Goal: Task Accomplishment & Management: Manage account settings

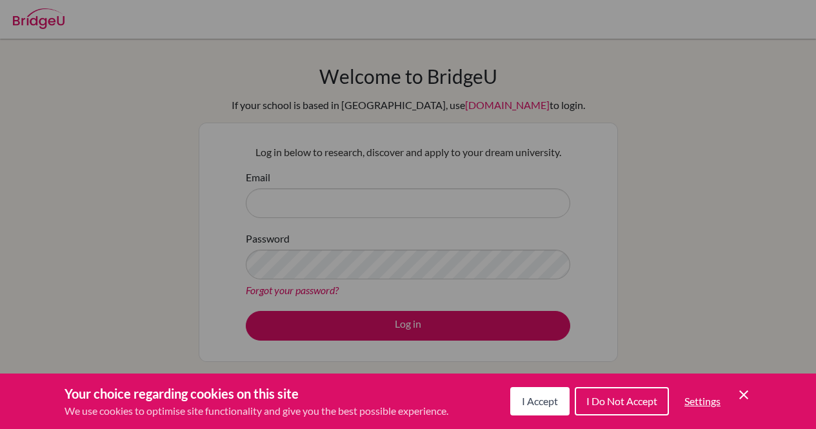
click at [542, 399] on span "I Accept" at bounding box center [540, 401] width 36 height 12
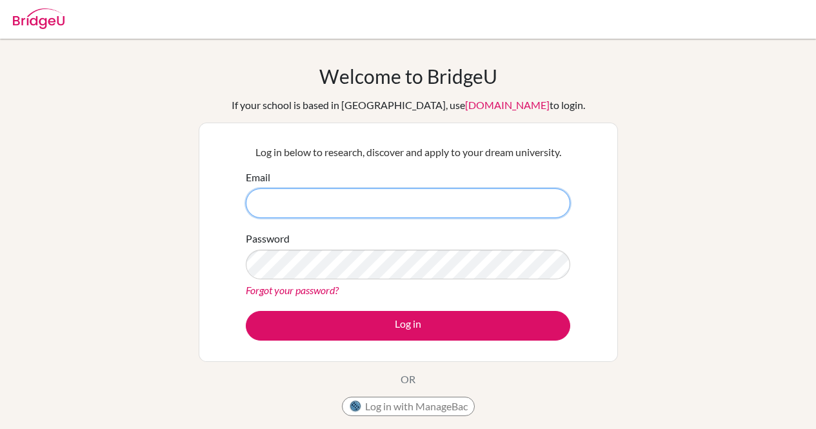
click at [382, 202] on input "Email" at bounding box center [408, 203] width 324 height 30
type input "Jana.khairi@amg.sch.ae"
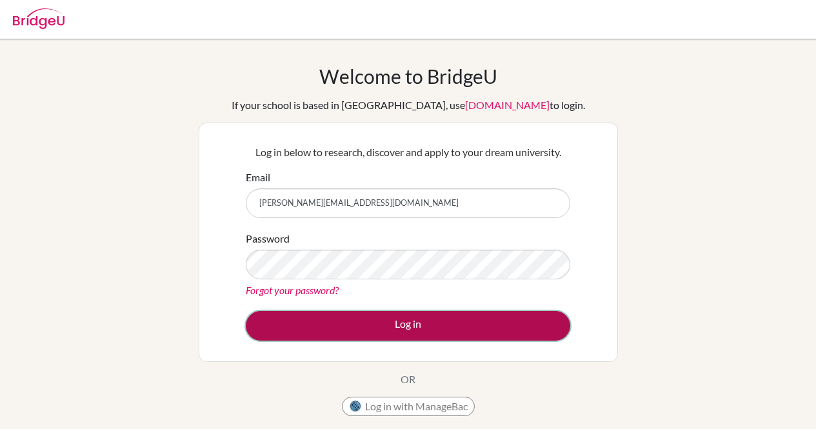
click at [384, 326] on button "Log in" at bounding box center [408, 326] width 324 height 30
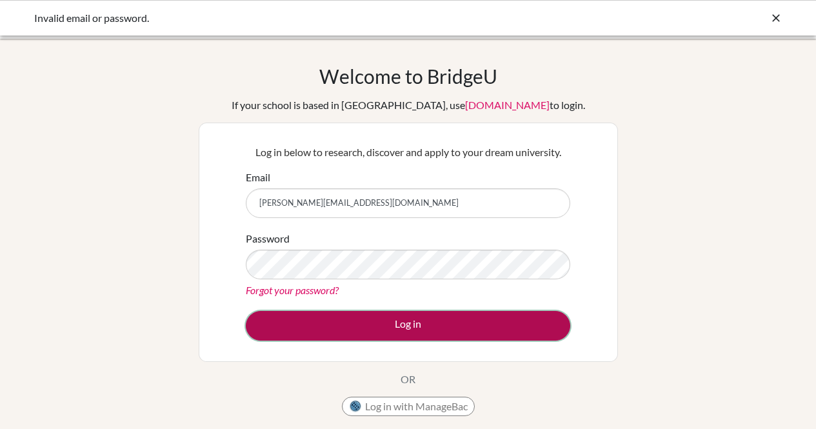
click at [366, 322] on button "Log in" at bounding box center [408, 326] width 324 height 30
click at [379, 322] on button "Log in" at bounding box center [408, 326] width 324 height 30
click at [338, 324] on button "Log in" at bounding box center [408, 326] width 324 height 30
click at [342, 326] on button "Log in" at bounding box center [408, 326] width 324 height 30
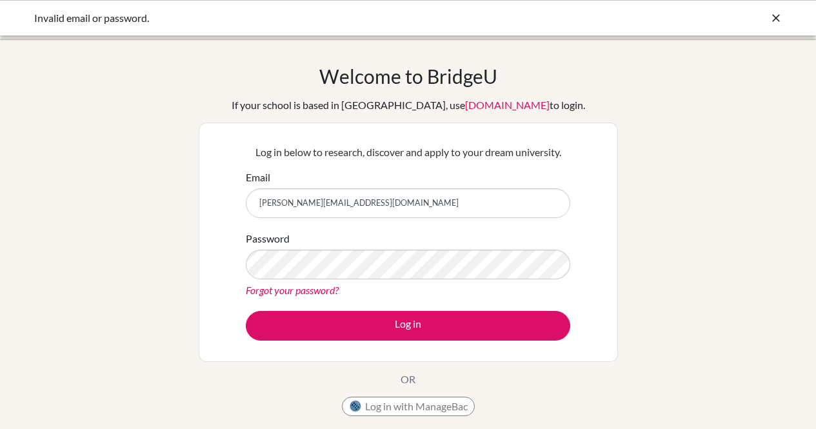
click at [313, 286] on link "Forgot your password?" at bounding box center [292, 290] width 93 height 12
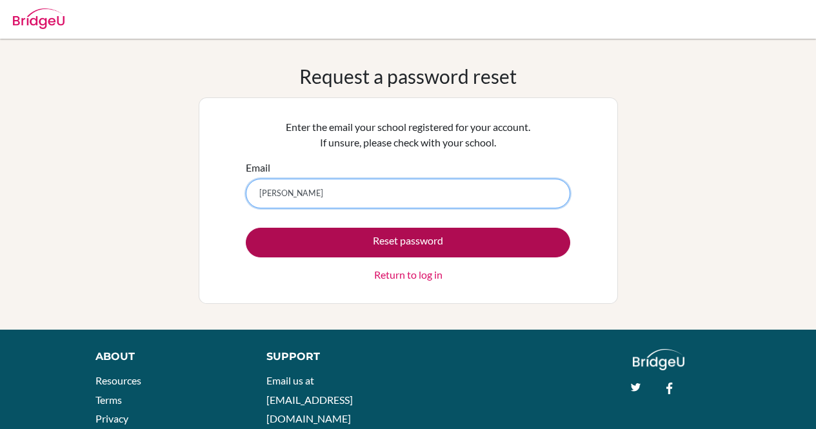
type input "[PERSON_NAME][EMAIL_ADDRESS][DOMAIN_NAME]"
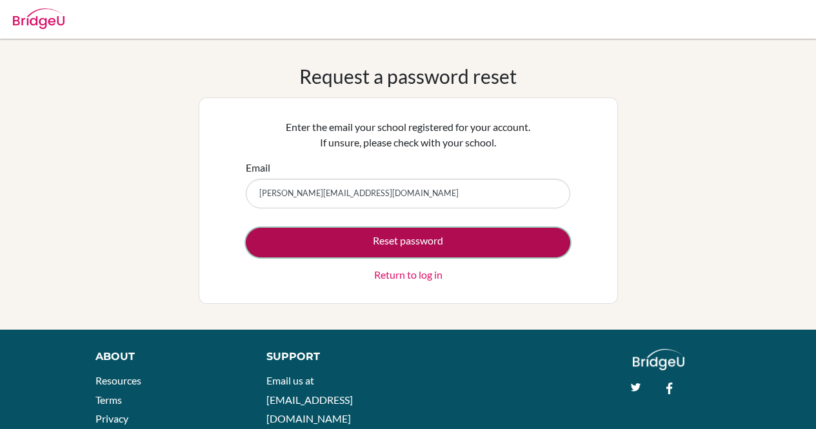
click at [339, 246] on button "Reset password" at bounding box center [408, 243] width 324 height 30
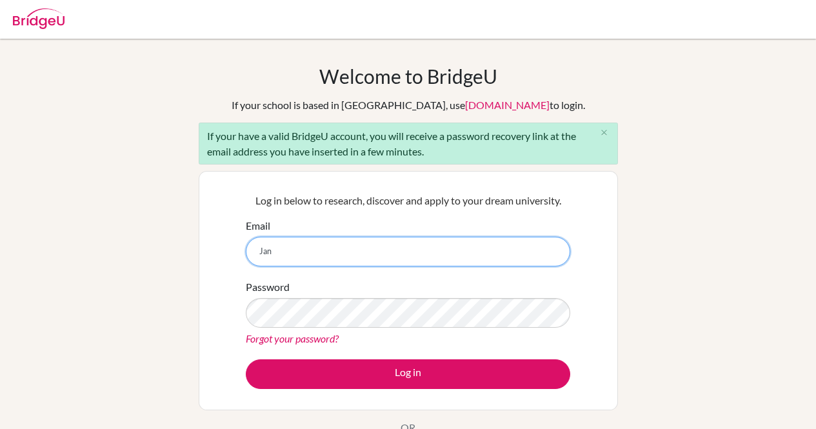
type input "[PERSON_NAME][EMAIL_ADDRESS][DOMAIN_NAME]"
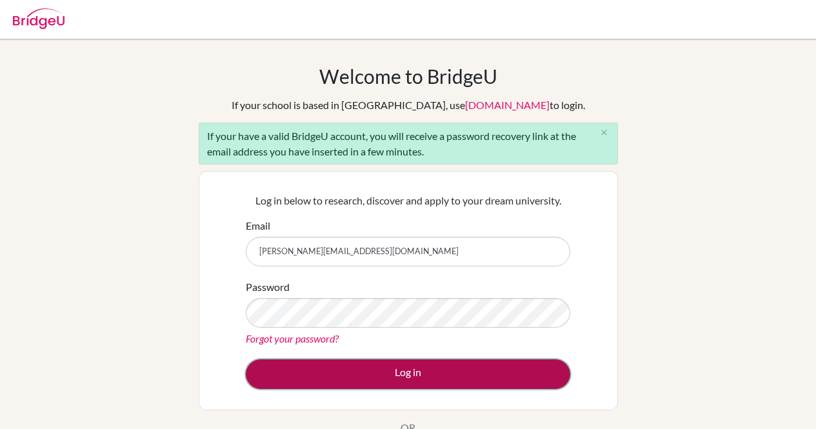
click at [348, 361] on button "Log in" at bounding box center [408, 374] width 324 height 30
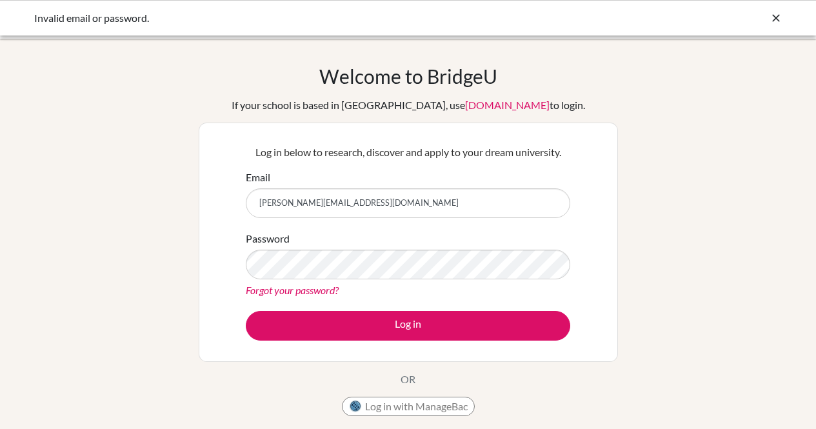
click at [296, 291] on link "Forgot your password?" at bounding box center [292, 290] width 93 height 12
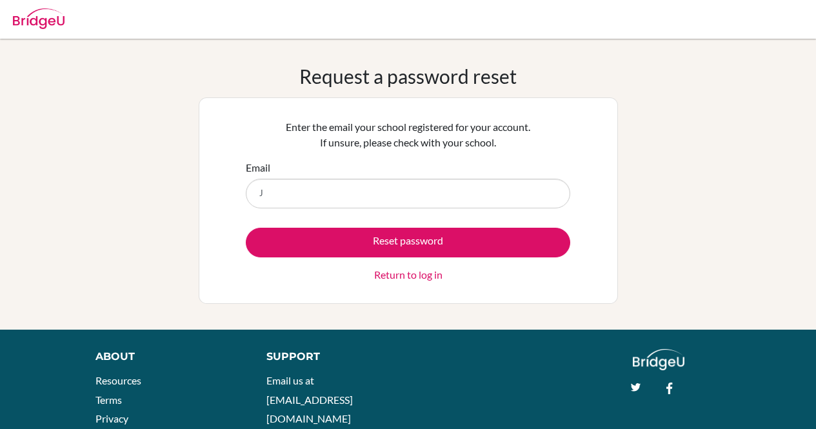
type input "[PERSON_NAME][EMAIL_ADDRESS][DOMAIN_NAME]"
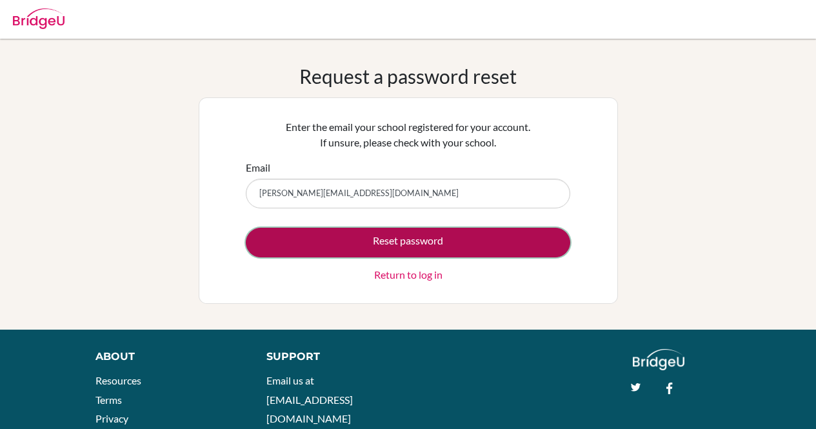
click at [359, 230] on button "Reset password" at bounding box center [408, 243] width 324 height 30
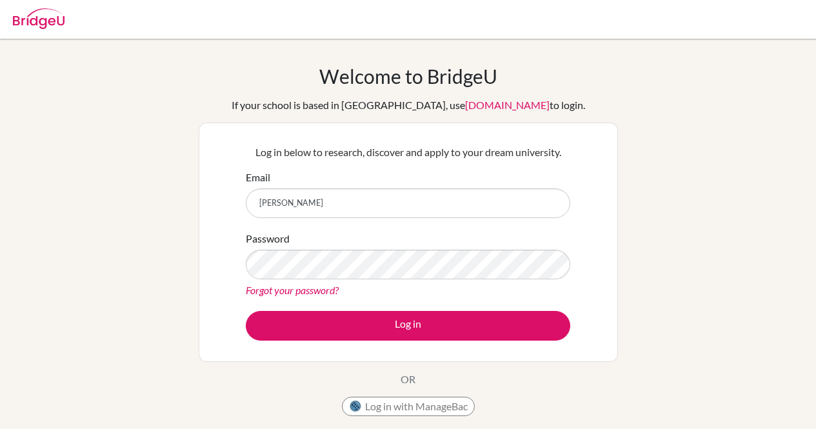
type input "[PERSON_NAME][EMAIL_ADDRESS][DOMAIN_NAME]"
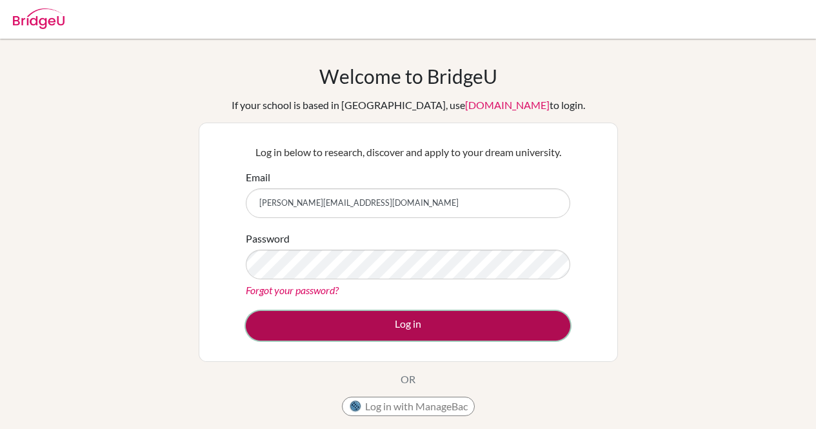
click at [338, 321] on button "Log in" at bounding box center [408, 326] width 324 height 30
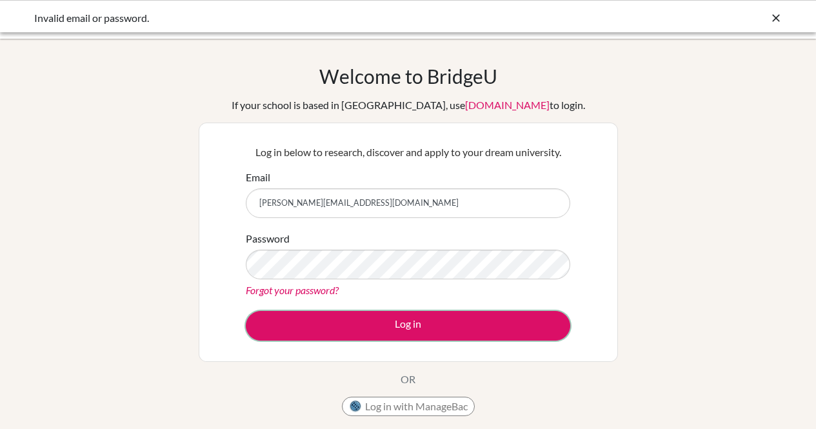
click at [338, 321] on button "Log in" at bounding box center [408, 326] width 324 height 30
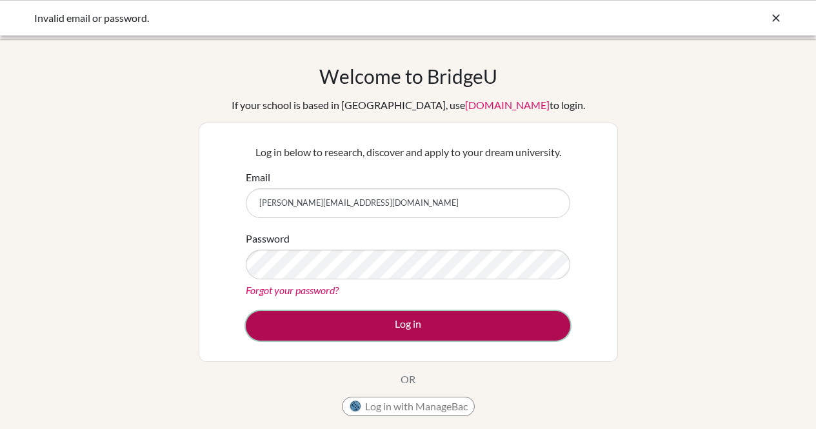
click at [271, 335] on button "Log in" at bounding box center [408, 326] width 324 height 30
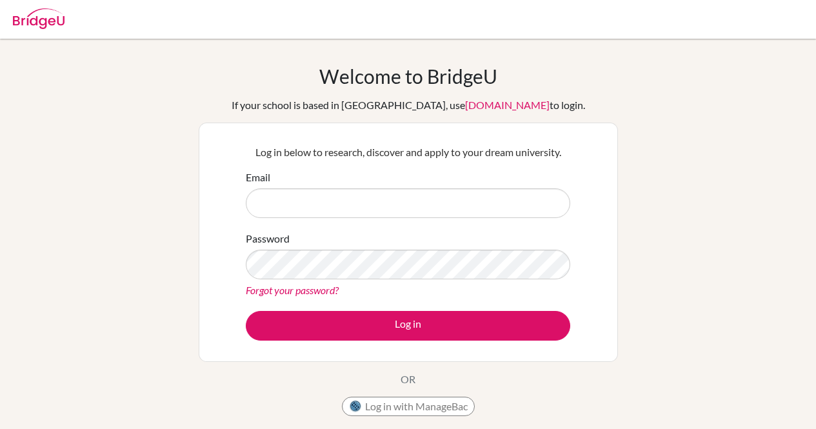
click at [383, 186] on div "Email" at bounding box center [408, 194] width 324 height 48
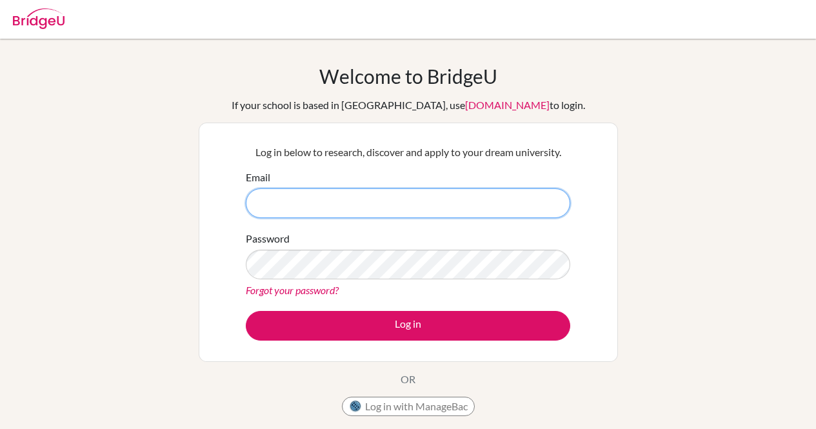
click at [375, 210] on input "Email" at bounding box center [408, 203] width 324 height 30
type input "[EMAIL_ADDRESS][DOMAIN_NAME]"
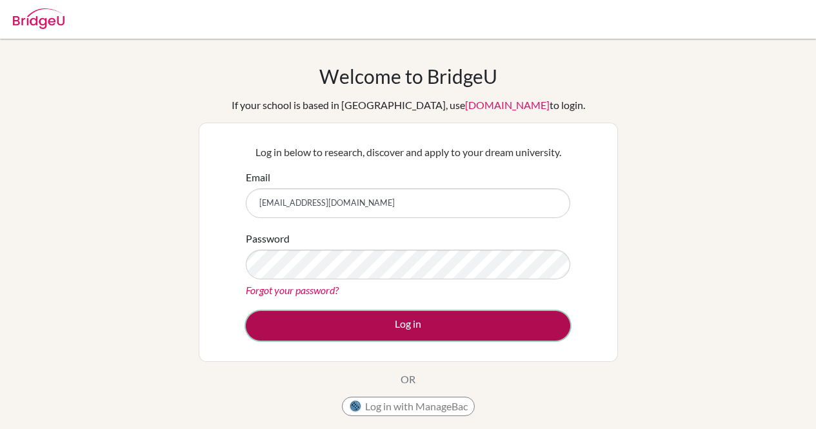
click at [368, 337] on button "Log in" at bounding box center [408, 326] width 324 height 30
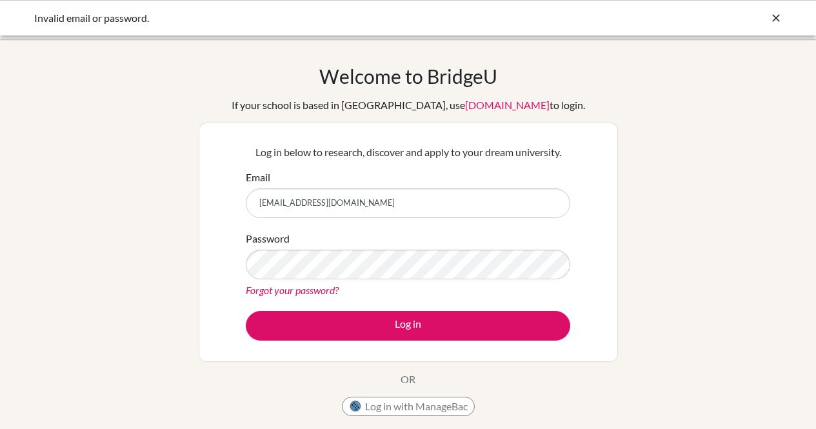
drag, startPoint x: 368, startPoint y: 204, endPoint x: 243, endPoint y: 207, distance: 125.8
click at [243, 207] on div "Log in below to research, discover and apply to your dream university. Email [E…" at bounding box center [408, 242] width 341 height 212
type input "[PERSON_NAME][EMAIL_ADDRESS][DOMAIN_NAME]"
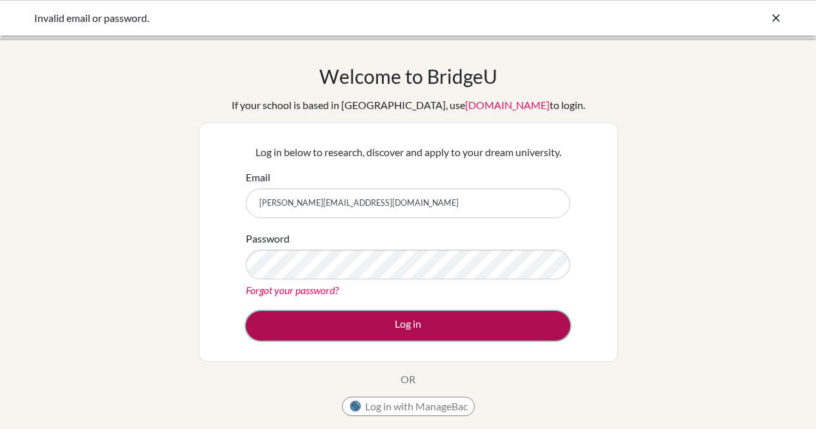
click at [370, 328] on button "Log in" at bounding box center [408, 326] width 324 height 30
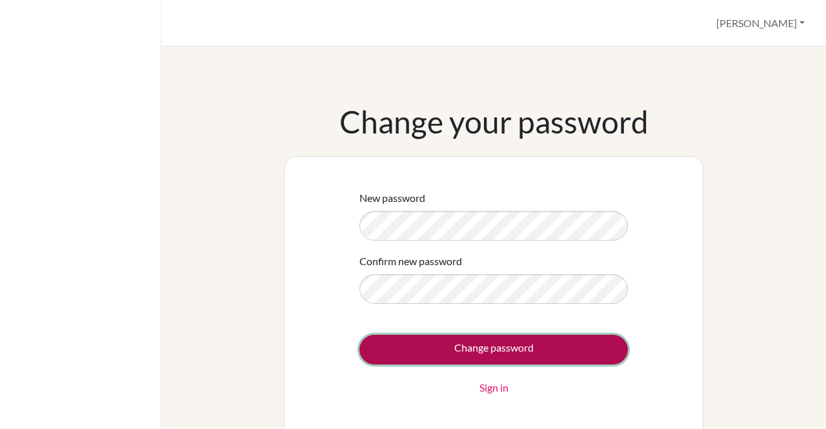
click at [475, 338] on input "Change password" at bounding box center [493, 350] width 268 height 30
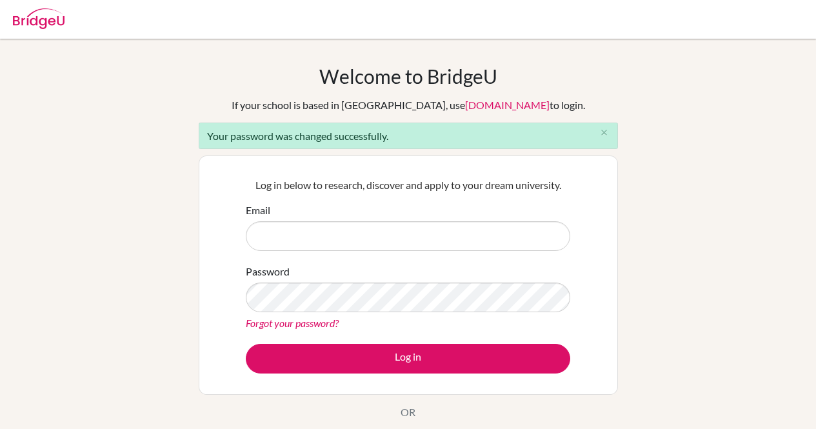
click at [315, 237] on input "Email" at bounding box center [408, 236] width 324 height 30
type input "K"
type input "[PERSON_NAME][EMAIL_ADDRESS][DOMAIN_NAME]"
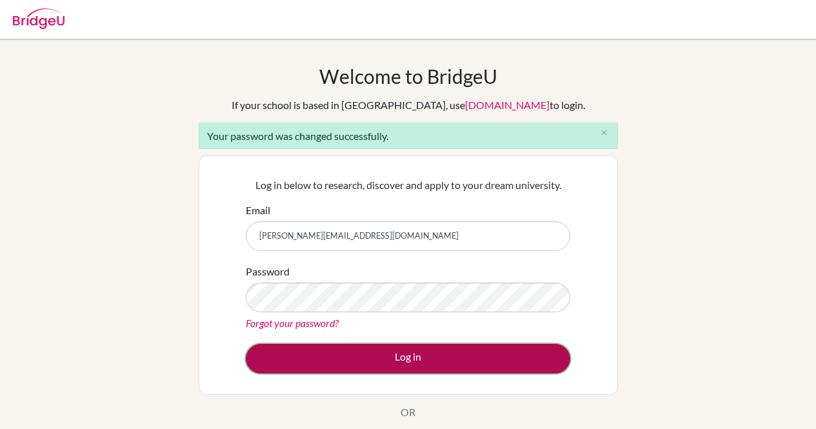
click at [357, 361] on button "Log in" at bounding box center [408, 359] width 324 height 30
